Goal: Feedback & Contribution: Leave review/rating

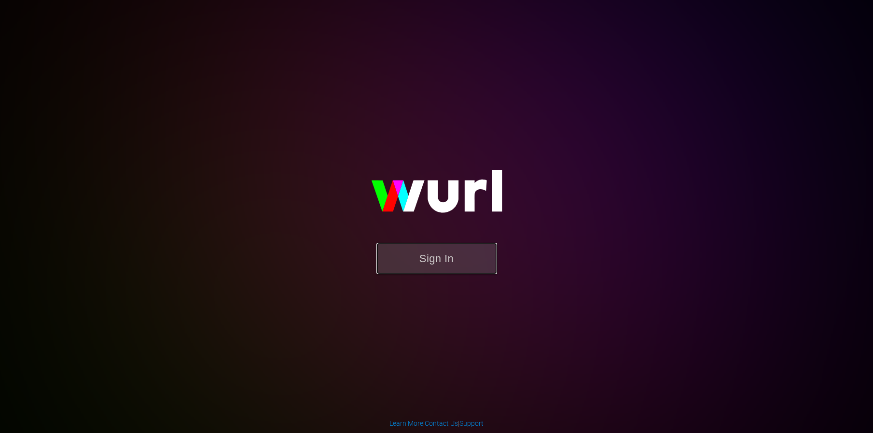
click at [441, 265] on button "Sign In" at bounding box center [436, 258] width 121 height 31
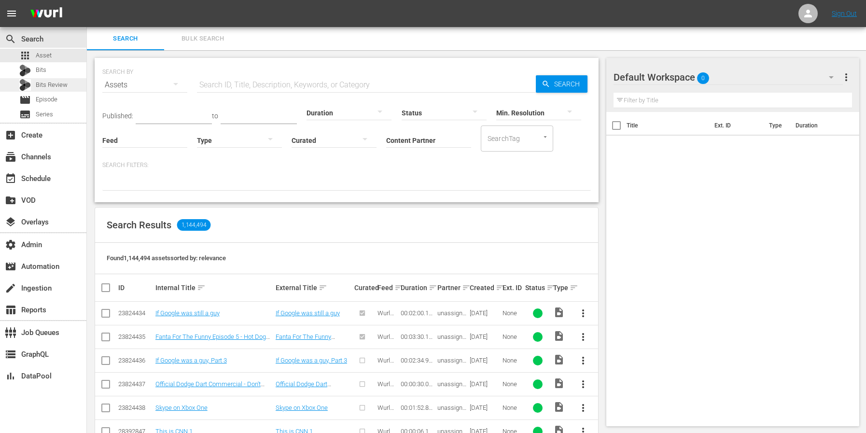
click at [42, 87] on span "Bits Review" at bounding box center [52, 85] width 32 height 10
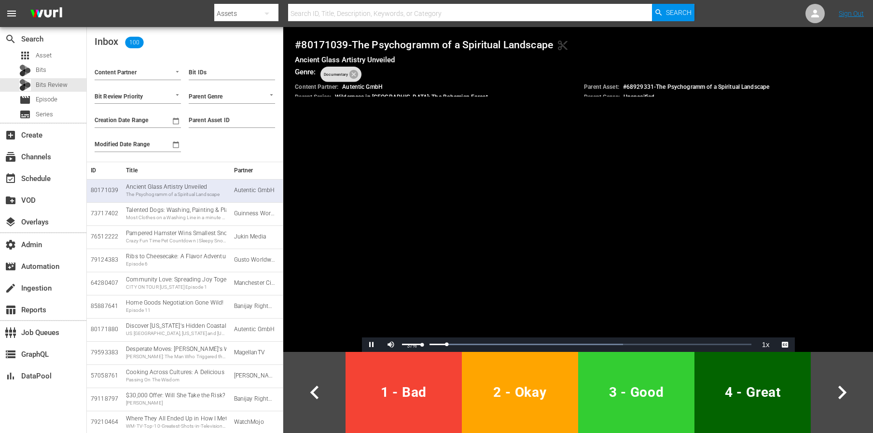
click at [410, 345] on div "37%" at bounding box center [412, 344] width 20 height 1
click at [498, 385] on span "2 - Okay" at bounding box center [520, 392] width 109 height 24
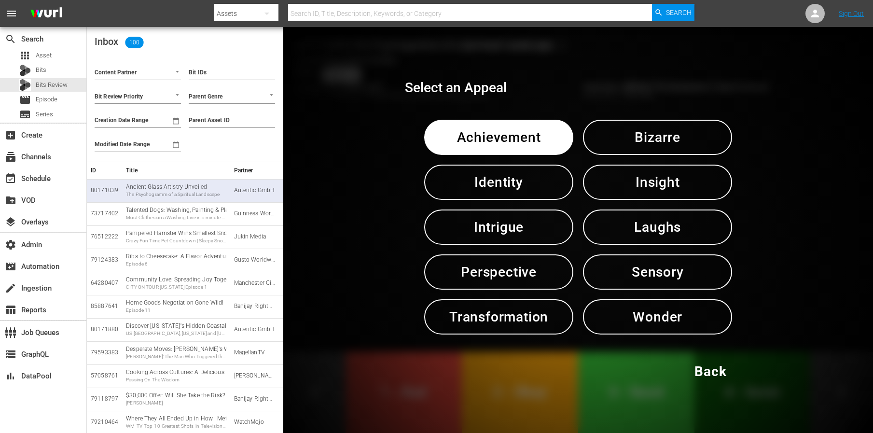
click at [512, 136] on span "Achievement" at bounding box center [498, 137] width 99 height 24
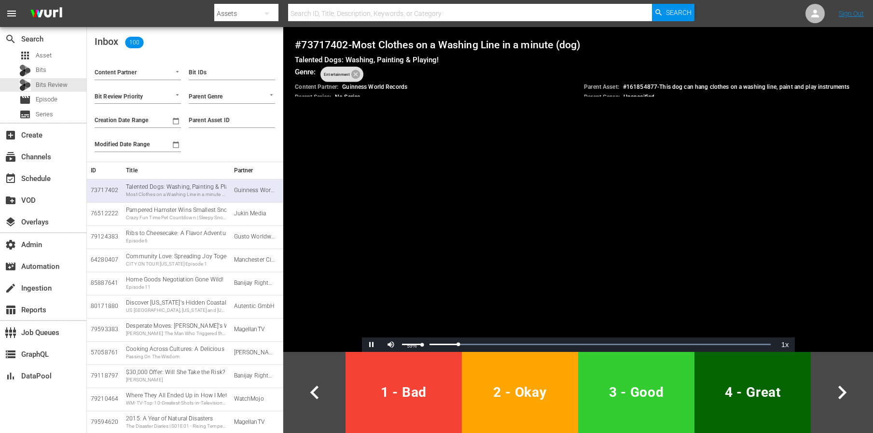
click at [414, 343] on div "59%" at bounding box center [412, 344] width 24 height 14
click at [411, 344] on div "46%" at bounding box center [412, 344] width 24 height 14
click at [503, 401] on span "2 - Okay" at bounding box center [520, 392] width 109 height 24
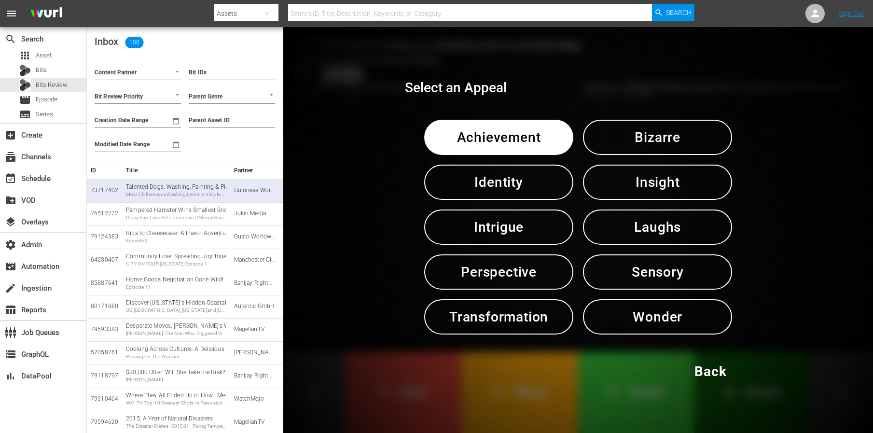
click at [469, 137] on span "Achievement" at bounding box center [498, 137] width 99 height 24
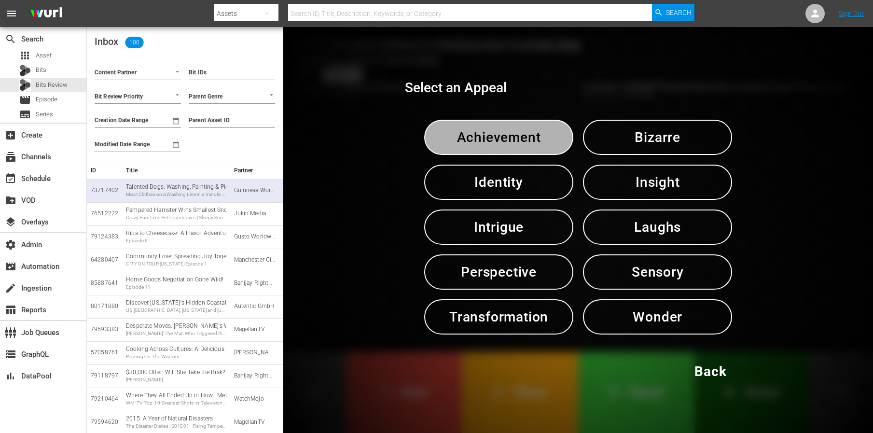
click at [469, 137] on span "Achievement" at bounding box center [498, 137] width 99 height 24
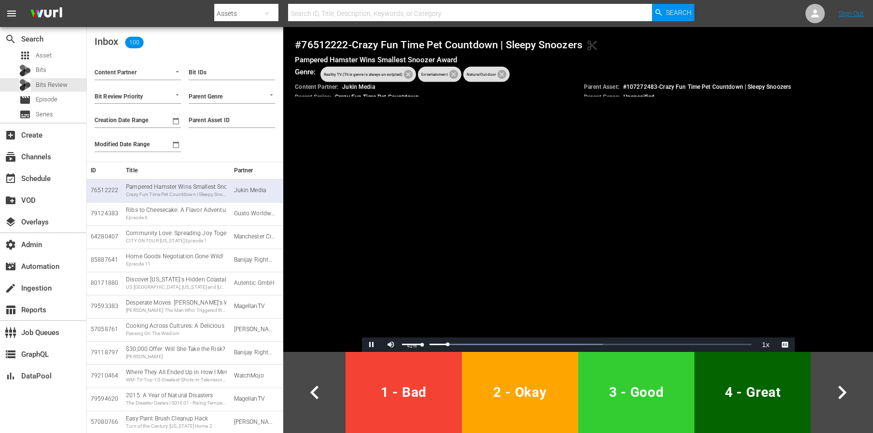
click at [410, 343] on div "41%" at bounding box center [412, 344] width 24 height 14
click at [414, 343] on div "61%" at bounding box center [412, 344] width 24 height 14
drag, startPoint x: 419, startPoint y: 344, endPoint x: 406, endPoint y: 343, distance: 12.6
click at [411, 345] on div "Volume Level" at bounding box center [406, 344] width 9 height 1
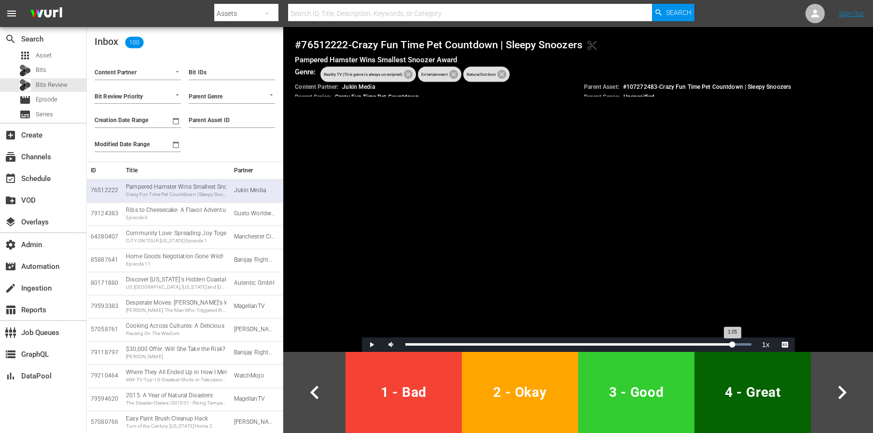
click at [732, 343] on div "Loaded : 100.00% 1:05 1:05" at bounding box center [578, 344] width 346 height 2
click at [692, 339] on div "Loaded : 100.00% 0:57 1:07" at bounding box center [579, 344] width 356 height 14
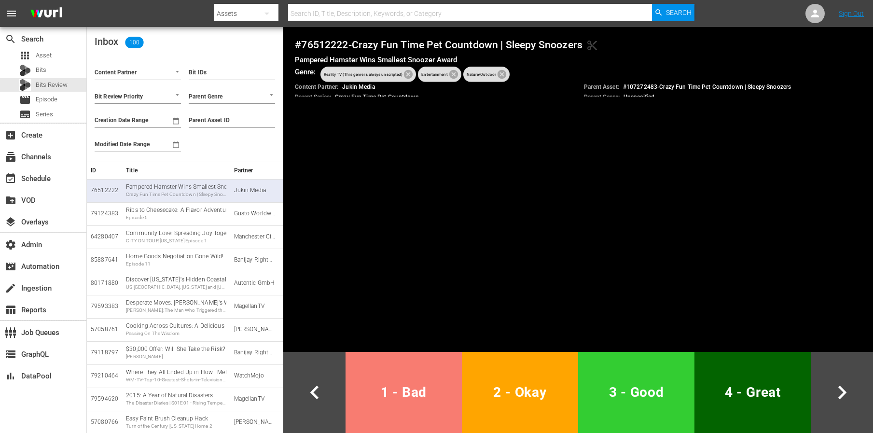
click at [402, 396] on span "1 - Bad" at bounding box center [403, 392] width 109 height 24
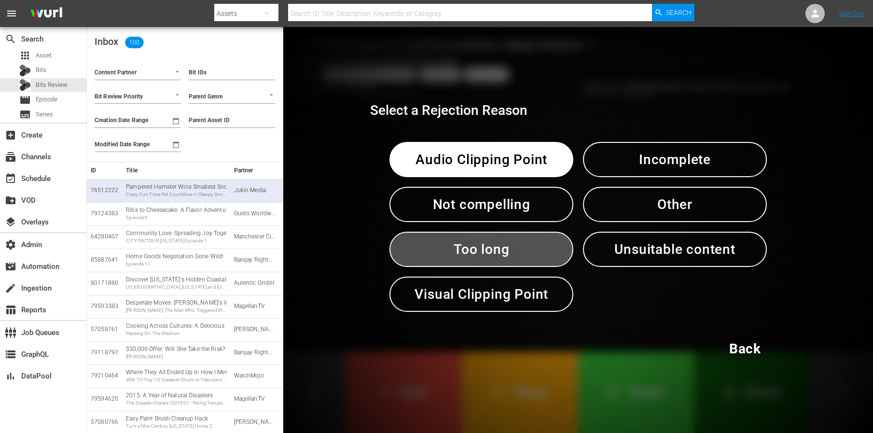
click at [509, 249] on span "Too long" at bounding box center [482, 249] width 134 height 24
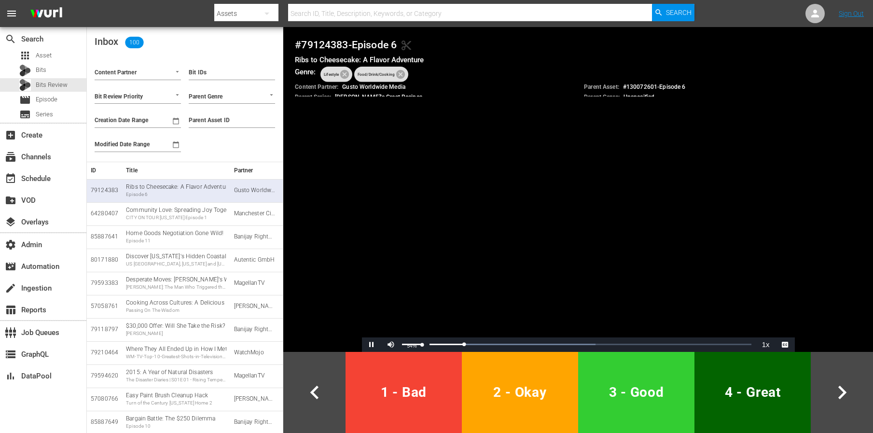
click at [413, 344] on div "54%" at bounding box center [412, 344] width 20 height 1
click at [413, 344] on div "Volume Level" at bounding box center [407, 344] width 11 height 1
click at [421, 408] on button "1 - Bad" at bounding box center [404, 392] width 116 height 81
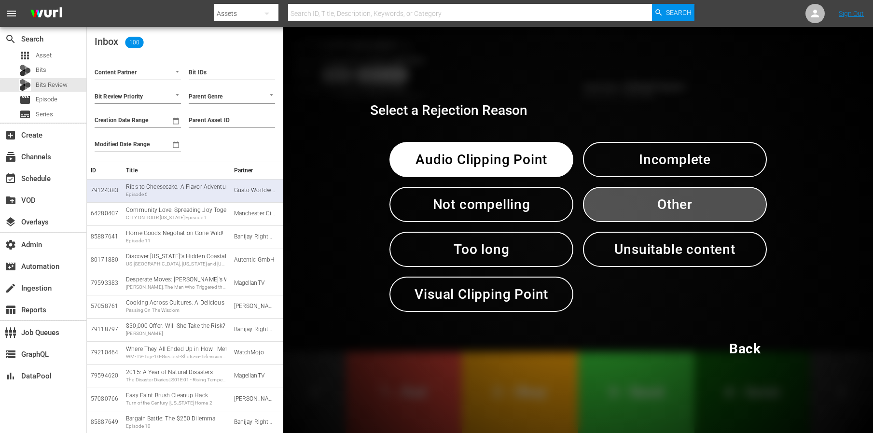
click at [652, 204] on span "Other" at bounding box center [675, 205] width 134 height 24
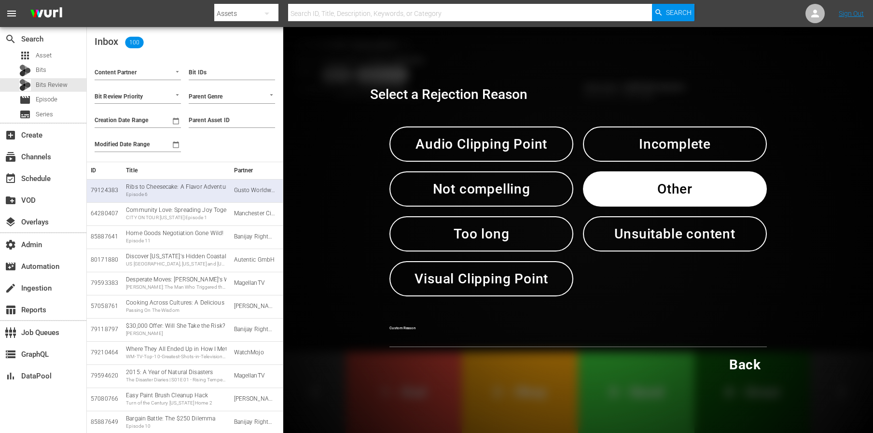
click at [526, 340] on input "text" at bounding box center [577, 340] width 377 height 14
type input "ends a few seconds too late"
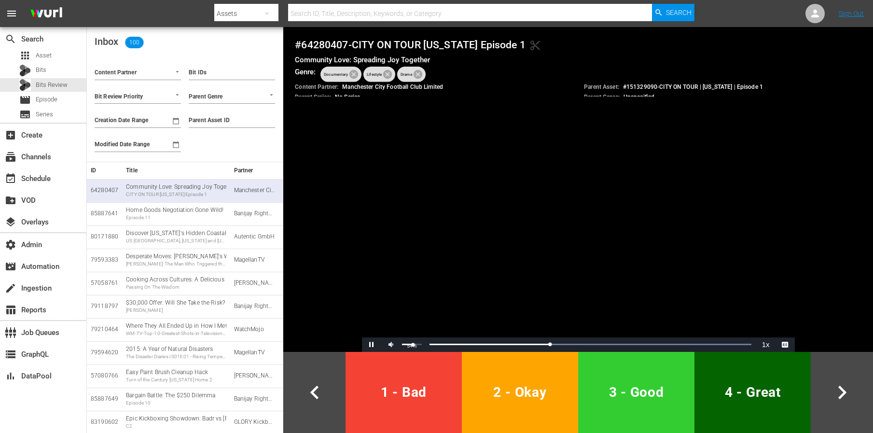
drag, startPoint x: 419, startPoint y: 343, endPoint x: 413, endPoint y: 345, distance: 6.4
click at [413, 345] on div "54%" at bounding box center [412, 344] width 24 height 14
click at [724, 343] on div "Loaded : 100.00% 0:15 0:03" at bounding box center [578, 344] width 346 height 2
click at [678, 343] on div "Loaded : 100.00% 0:13 0:16" at bounding box center [578, 344] width 346 height 2
click at [650, 346] on div "0:11" at bounding box center [528, 344] width 246 height 2
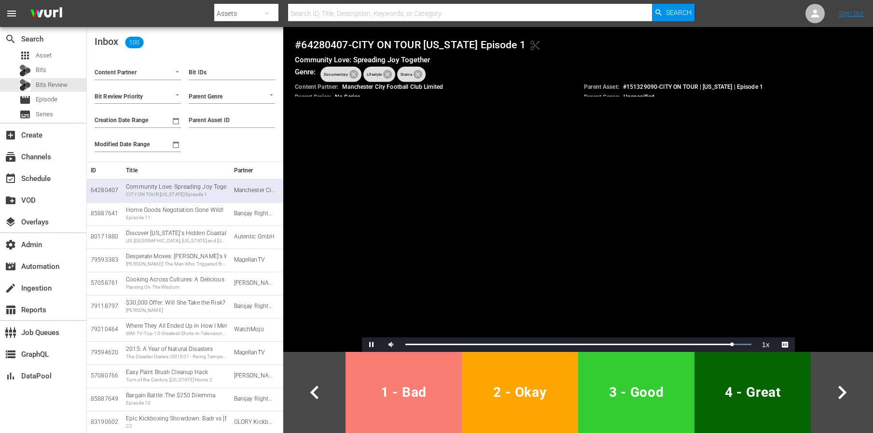
click at [422, 421] on button "1 - Bad" at bounding box center [404, 392] width 116 height 81
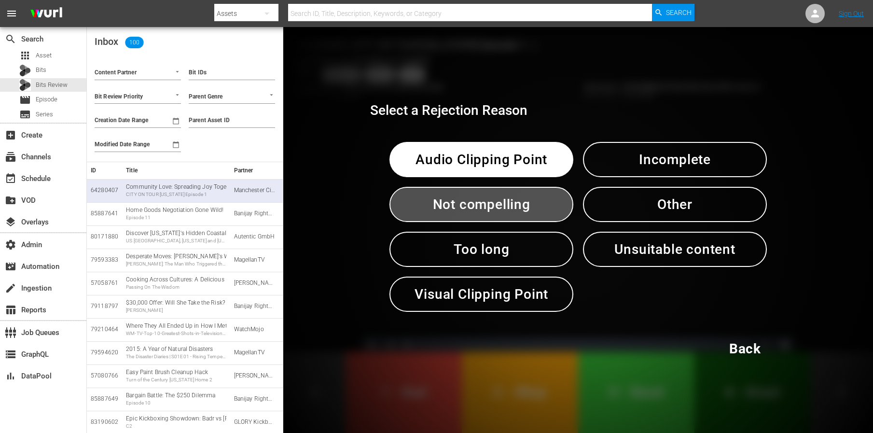
click at [458, 197] on span "Not compelling" at bounding box center [482, 205] width 134 height 24
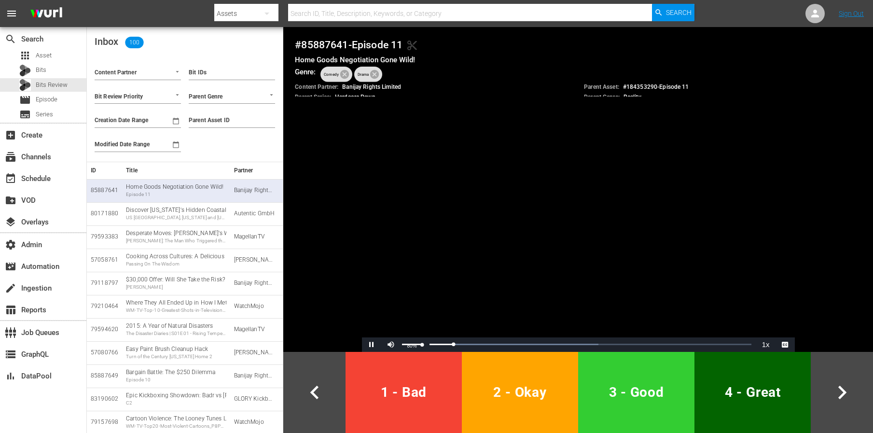
click at [418, 343] on div "80%" at bounding box center [412, 344] width 24 height 14
click at [414, 345] on div "59%" at bounding box center [412, 344] width 24 height 14
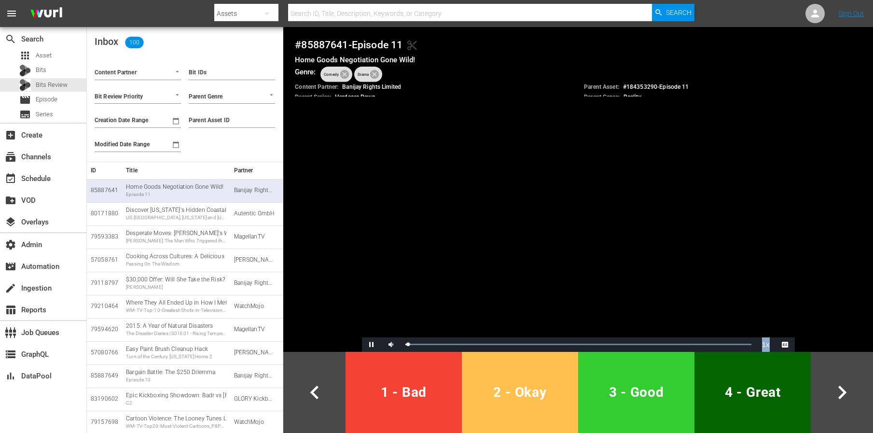
click at [492, 398] on span "2 - Okay" at bounding box center [520, 392] width 109 height 24
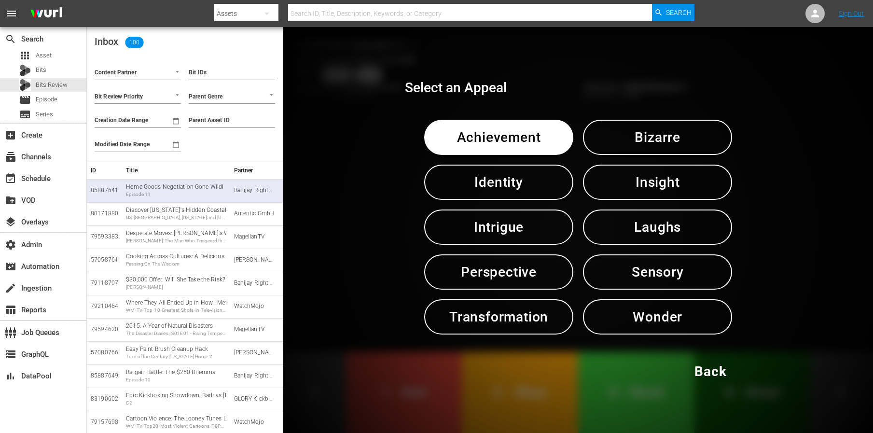
click at [542, 227] on span "Intrigue" at bounding box center [498, 227] width 99 height 24
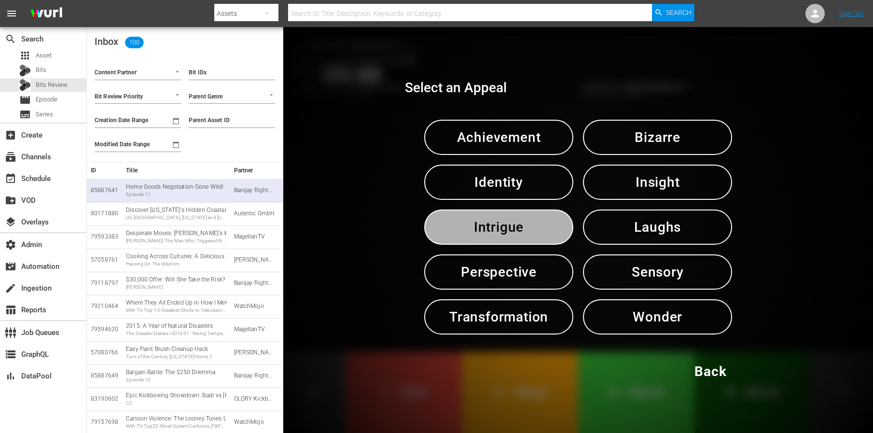
click at [542, 227] on span "Intrigue" at bounding box center [498, 227] width 99 height 24
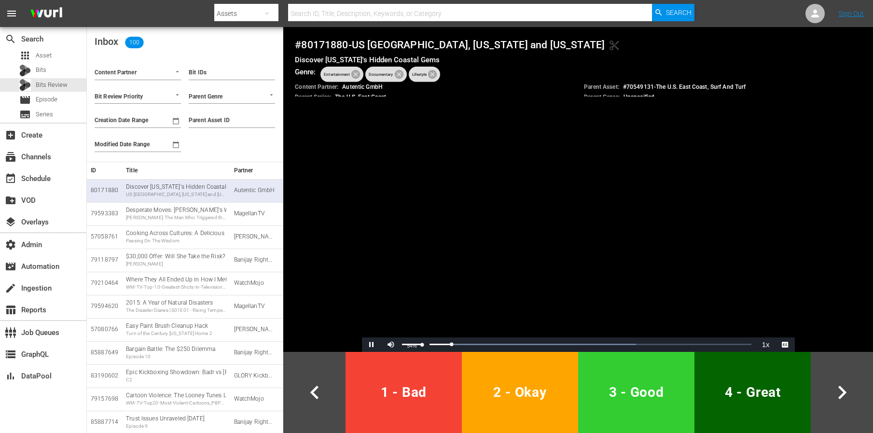
click at [413, 343] on div "54%" at bounding box center [412, 344] width 24 height 14
click at [412, 344] on div "Volume Level" at bounding box center [412, 344] width 20 height 1
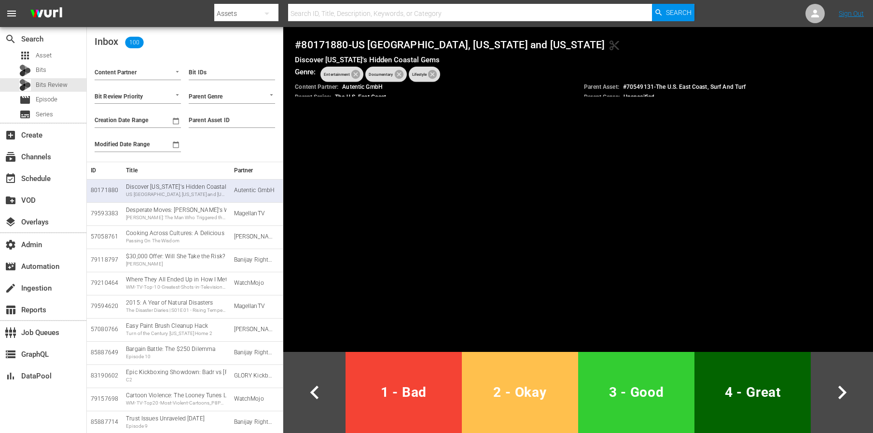
click at [519, 391] on span "2 - Okay" at bounding box center [520, 392] width 109 height 24
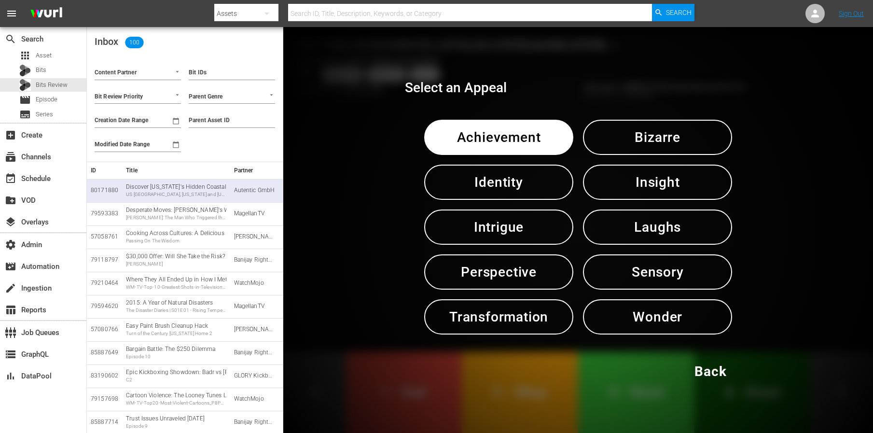
click at [464, 271] on span "Perspective" at bounding box center [498, 272] width 99 height 24
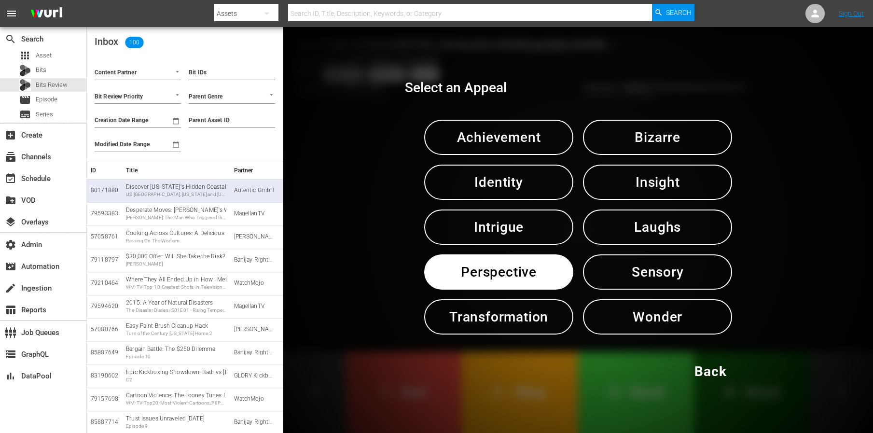
click at [464, 271] on span "Perspective" at bounding box center [498, 272] width 99 height 24
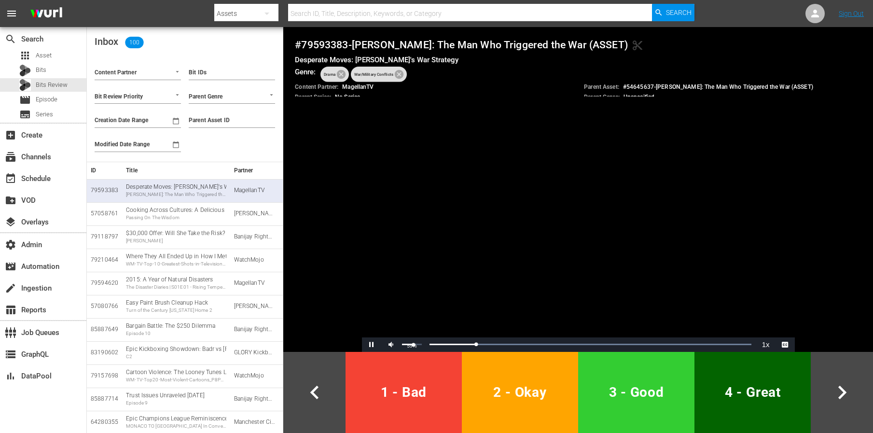
drag, startPoint x: 419, startPoint y: 343, endPoint x: 413, endPoint y: 344, distance: 6.0
click at [413, 344] on div "59%" at bounding box center [412, 344] width 24 height 14
click at [372, 345] on span "Video Player" at bounding box center [372, 345] width 0 height 0
